Goal: Information Seeking & Learning: Learn about a topic

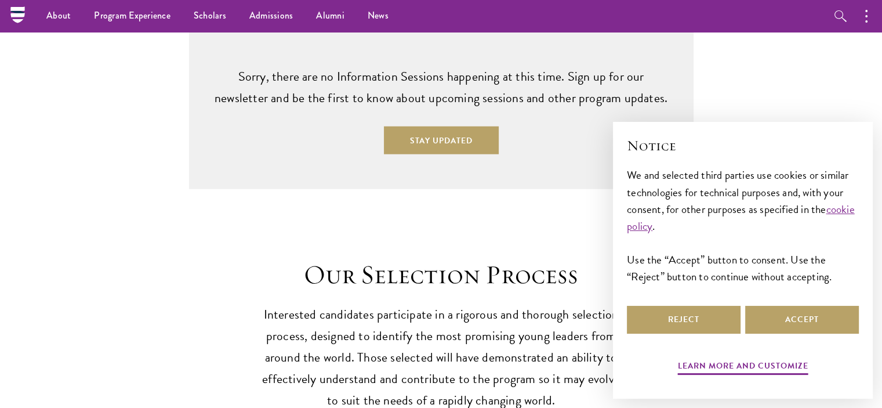
scroll to position [3010, 0]
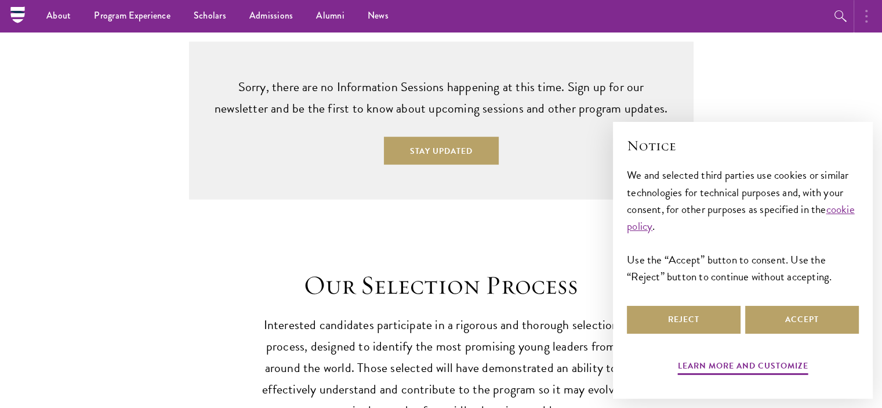
click at [867, 16] on circle "button" at bounding box center [866, 16] width 2 height 2
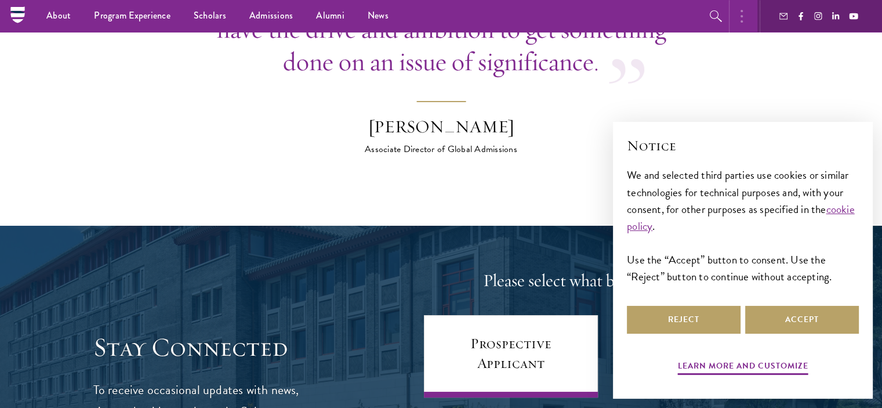
scroll to position [4339, 0]
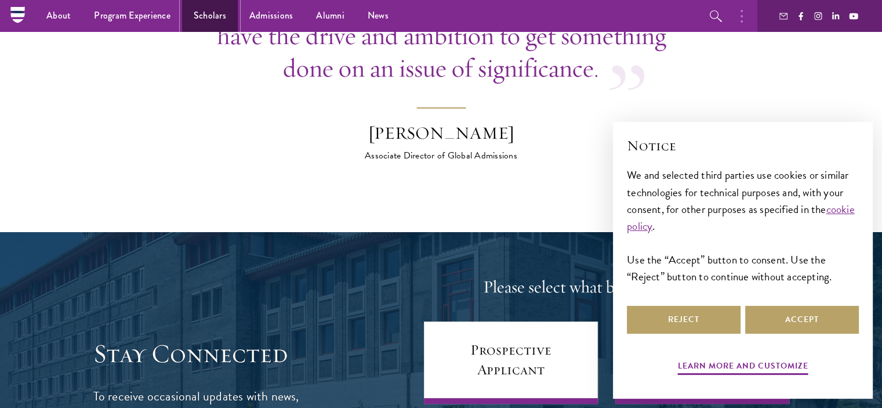
click at [204, 16] on link "Scholars" at bounding box center [210, 16] width 56 height 32
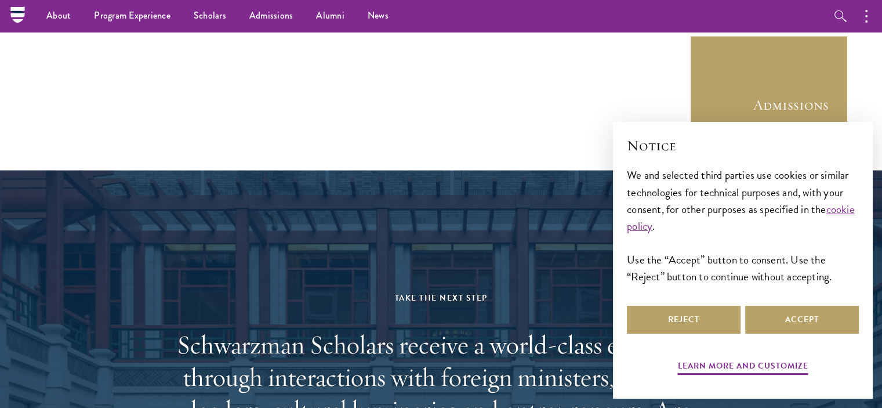
scroll to position [3179, 0]
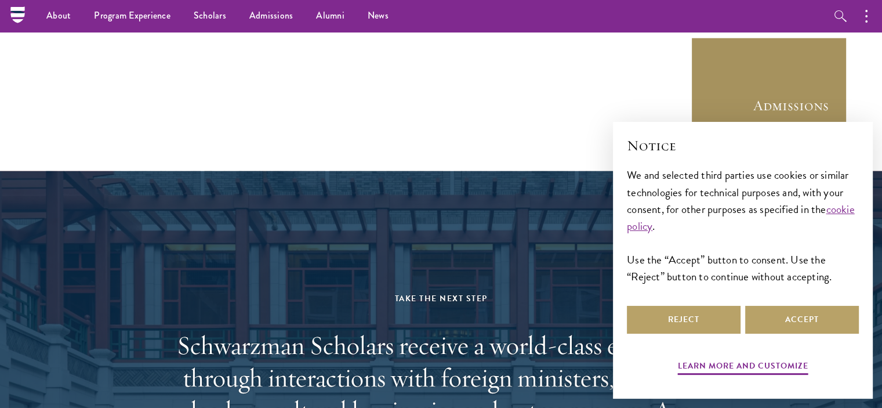
click at [799, 73] on link "Admissions" at bounding box center [768, 115] width 157 height 157
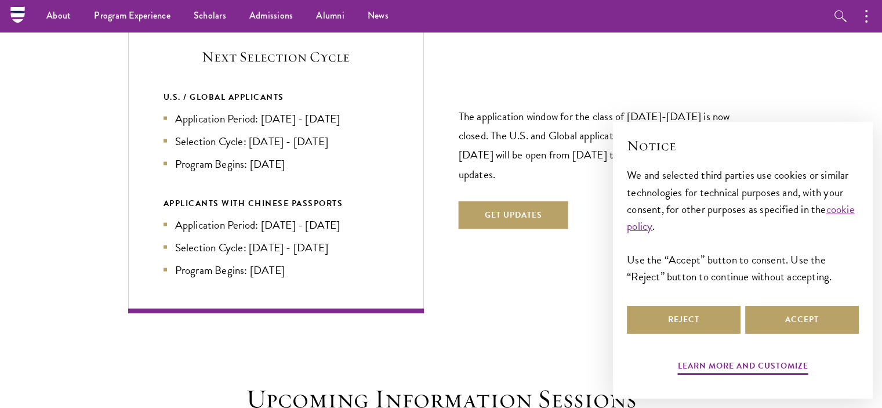
scroll to position [2502, 0]
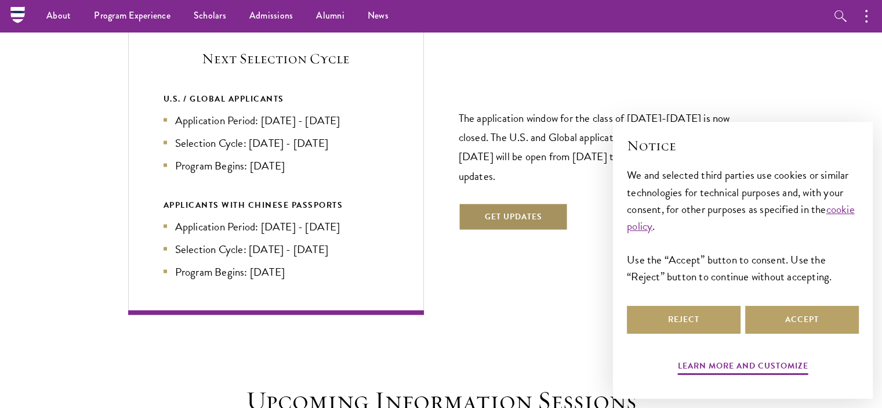
click at [480, 203] on button "Get Updates" at bounding box center [514, 217] width 110 height 28
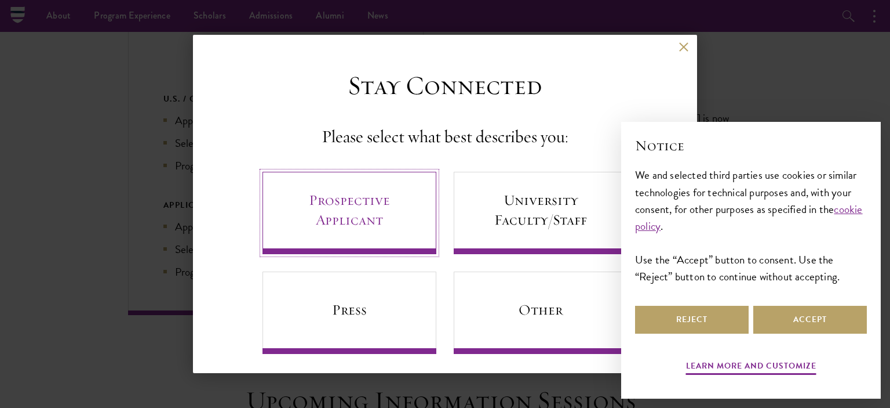
click at [341, 220] on link "Prospective Applicant" at bounding box center [350, 213] width 174 height 82
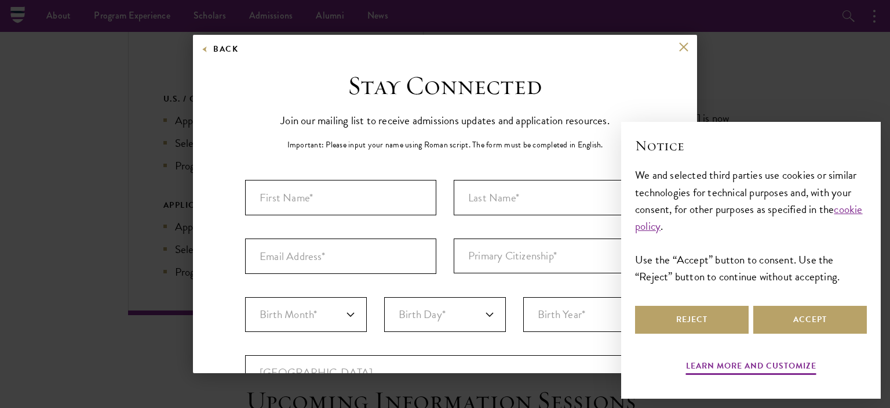
click at [668, 50] on div "Back" at bounding box center [445, 56] width 504 height 28
click at [679, 44] on button at bounding box center [684, 47] width 10 height 10
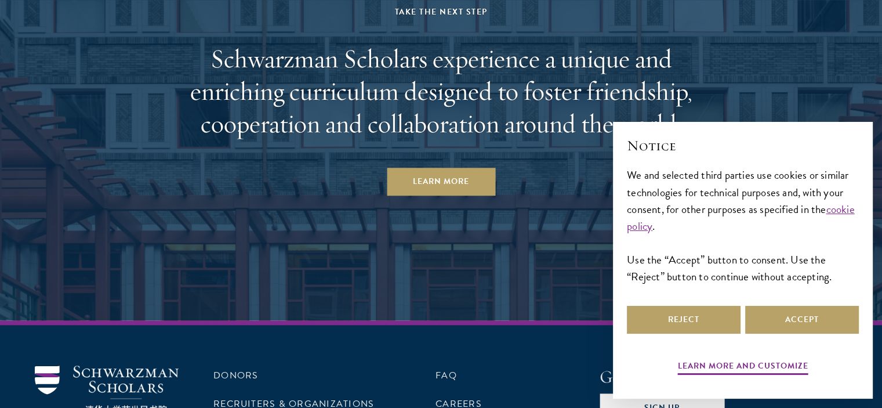
scroll to position [5752, 0]
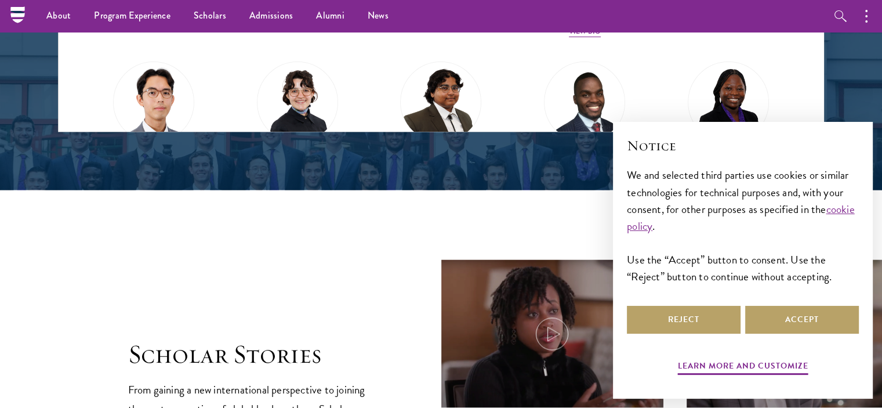
scroll to position [1681, 0]
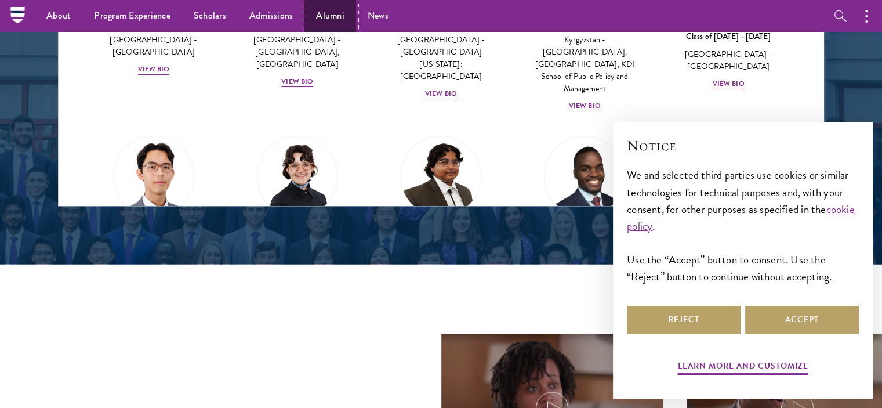
click at [322, 15] on link "Alumni" at bounding box center [330, 16] width 52 height 32
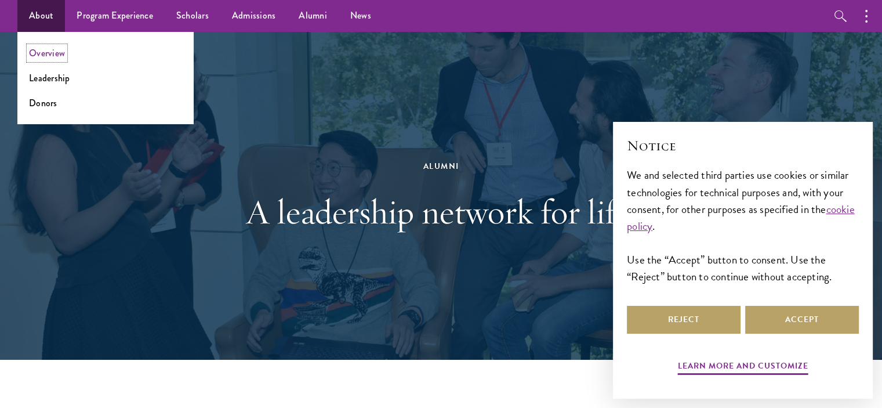
click at [45, 57] on link "Overview" at bounding box center [47, 52] width 36 height 13
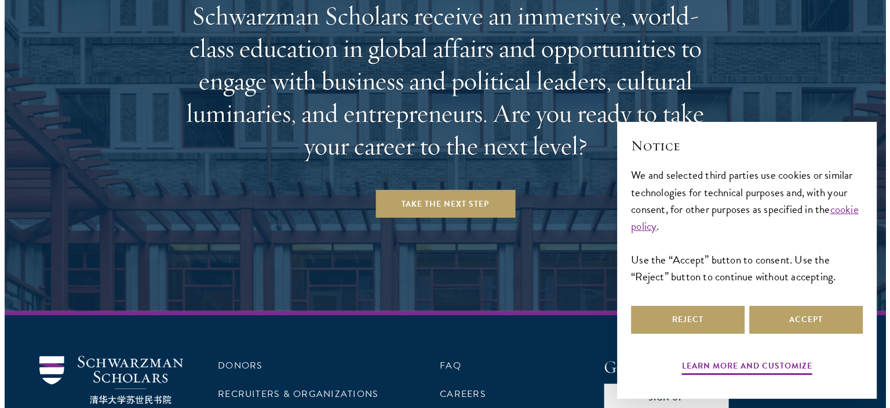
scroll to position [4880, 0]
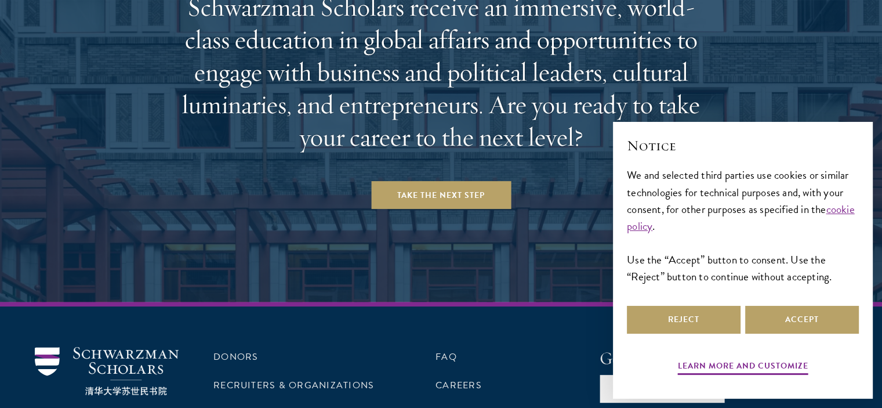
click at [792, 308] on button "Accept" at bounding box center [802, 320] width 114 height 28
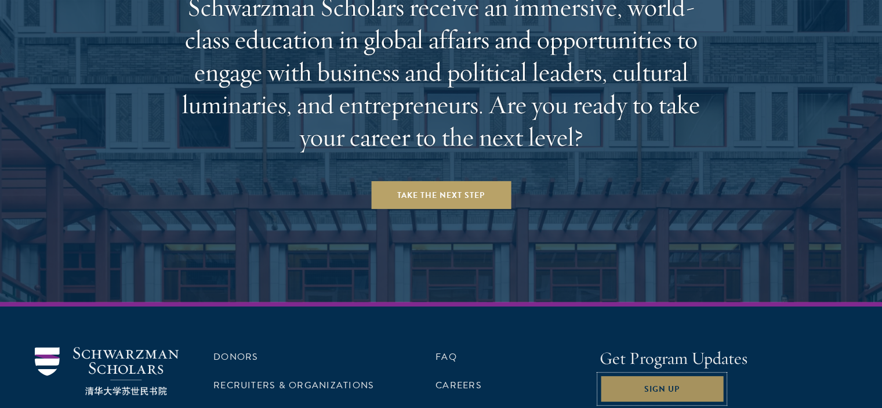
click at [638, 374] on button "Sign Up" at bounding box center [661, 388] width 125 height 28
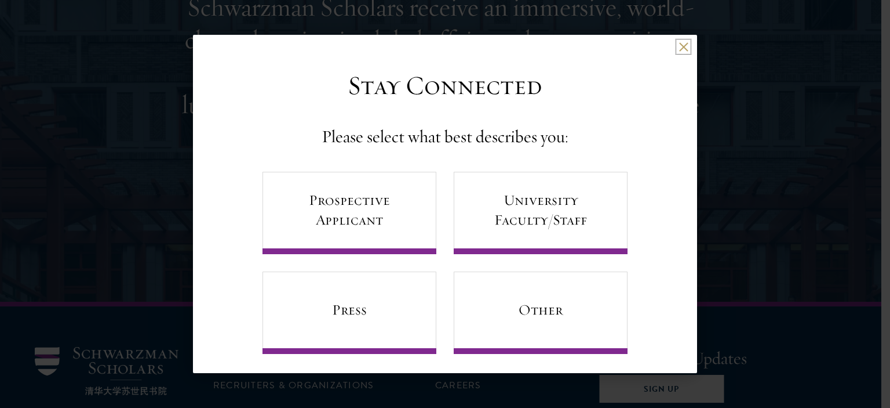
scroll to position [6, 0]
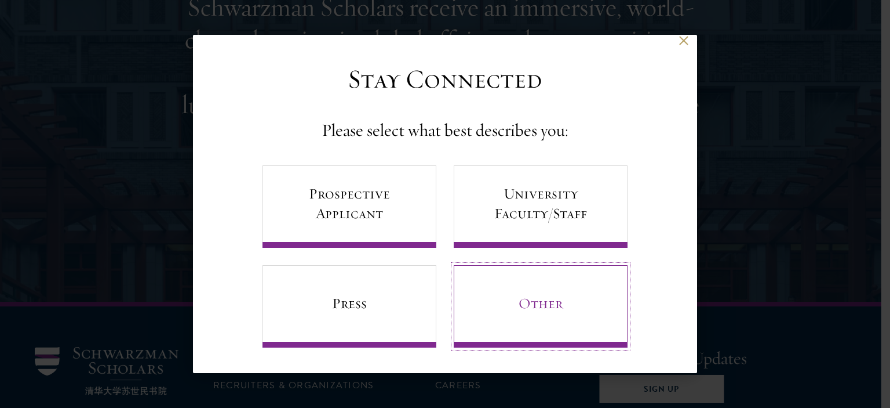
click at [480, 308] on link "Other" at bounding box center [541, 306] width 174 height 82
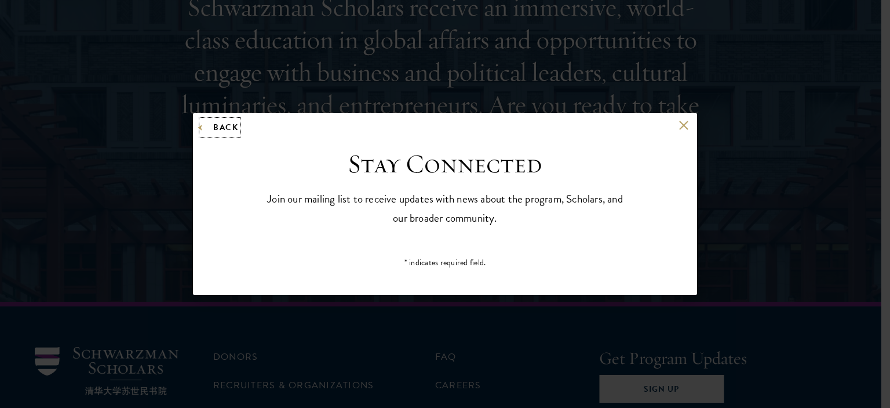
click at [205, 125] on button "Back" at bounding box center [220, 127] width 37 height 14
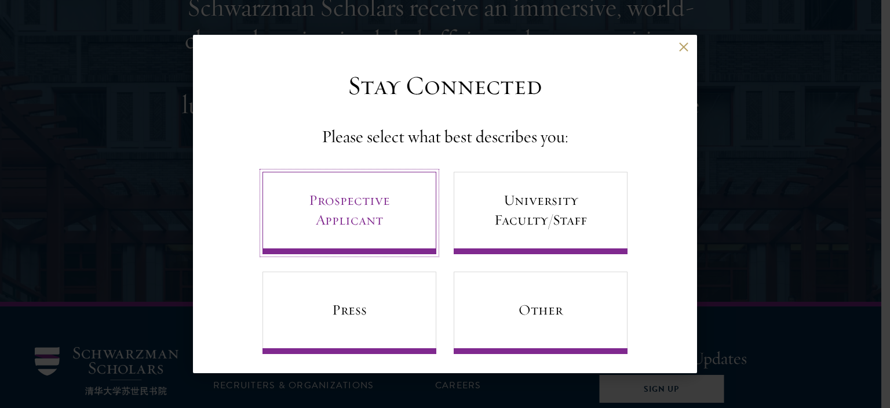
click at [338, 212] on link "Prospective Applicant" at bounding box center [350, 213] width 174 height 82
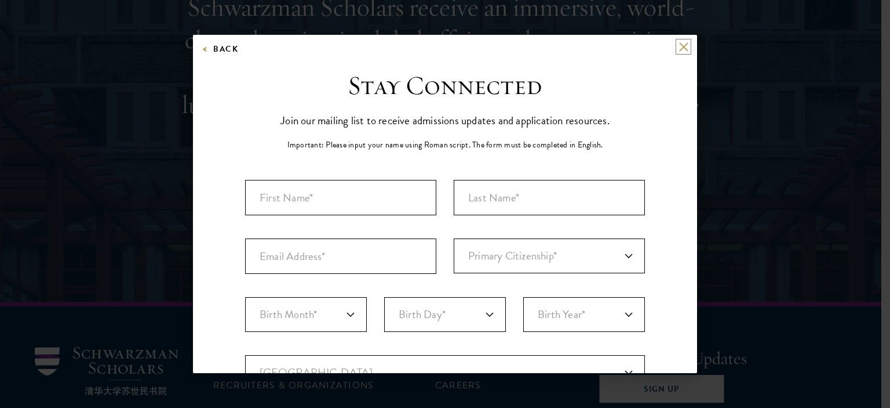
click at [679, 46] on button at bounding box center [684, 47] width 10 height 10
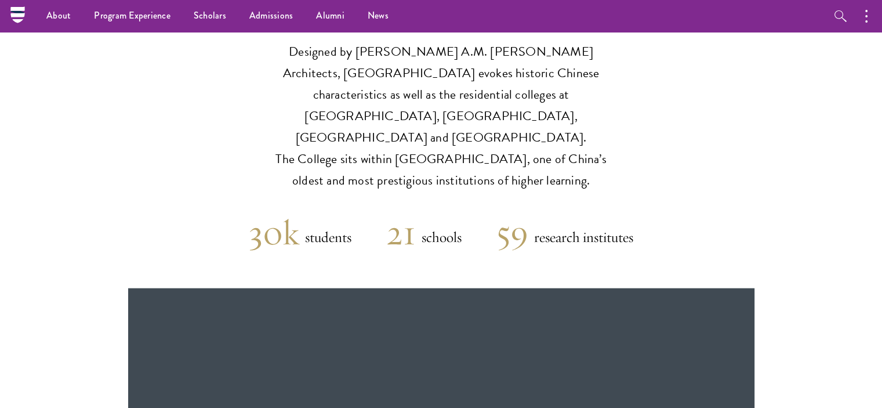
scroll to position [2775, 0]
